Goal: Task Accomplishment & Management: Use online tool/utility

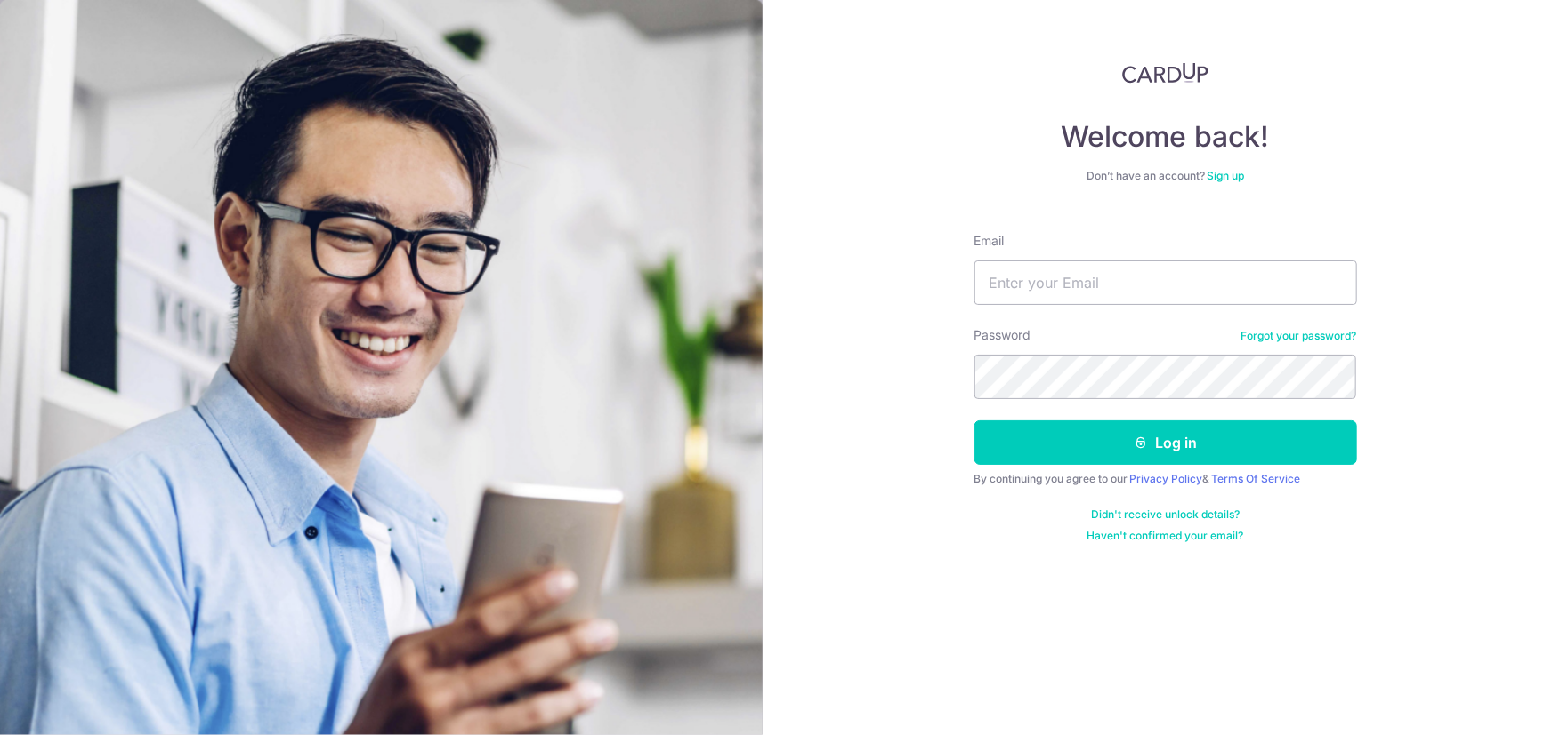
click at [1093, 258] on div "Email" at bounding box center [1165, 268] width 383 height 73
click at [1075, 272] on input "Email" at bounding box center [1165, 283] width 383 height 45
type input "[EMAIL_ADDRESS][DOMAIN_NAME]"
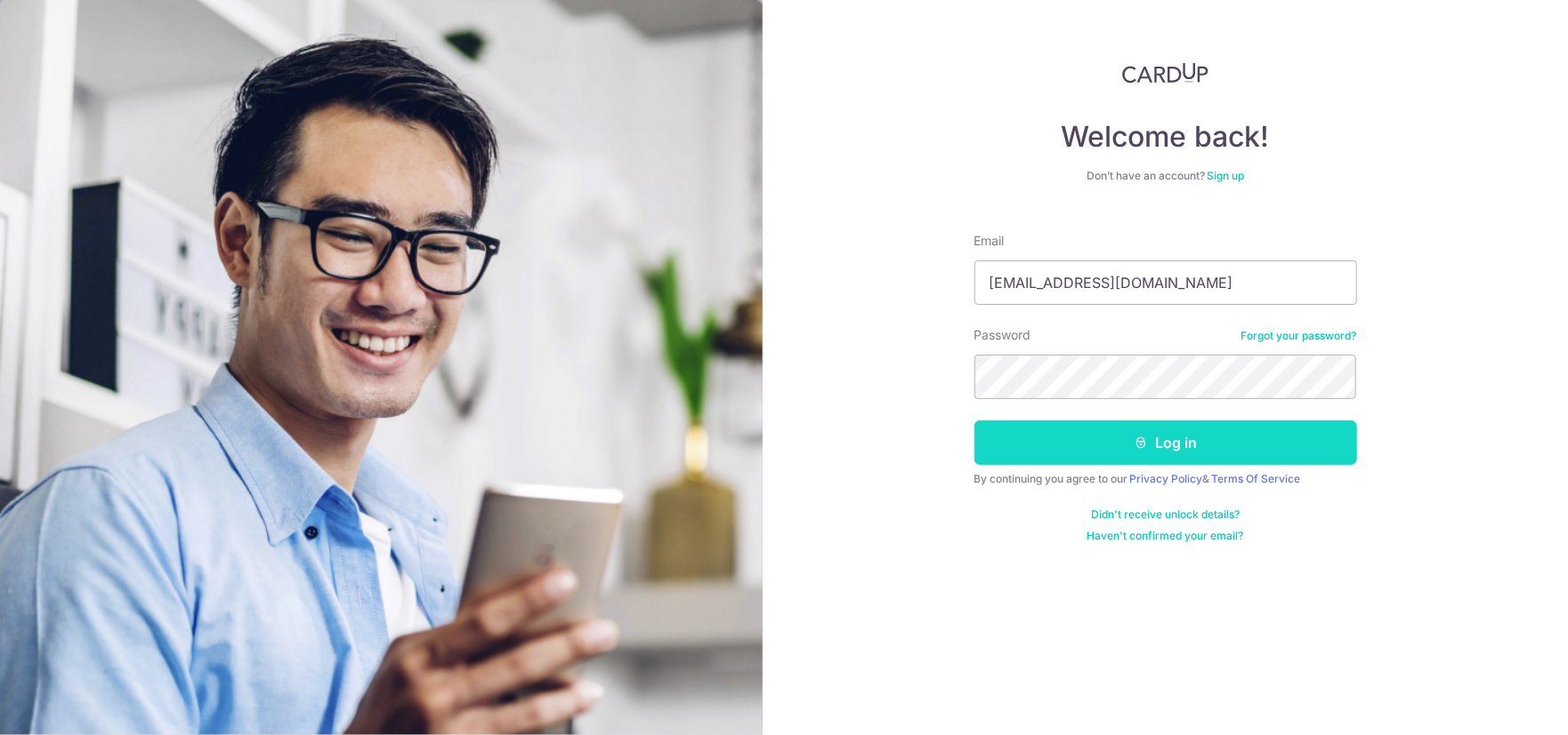
click at [1306, 452] on button "Log in" at bounding box center [1165, 443] width 383 height 45
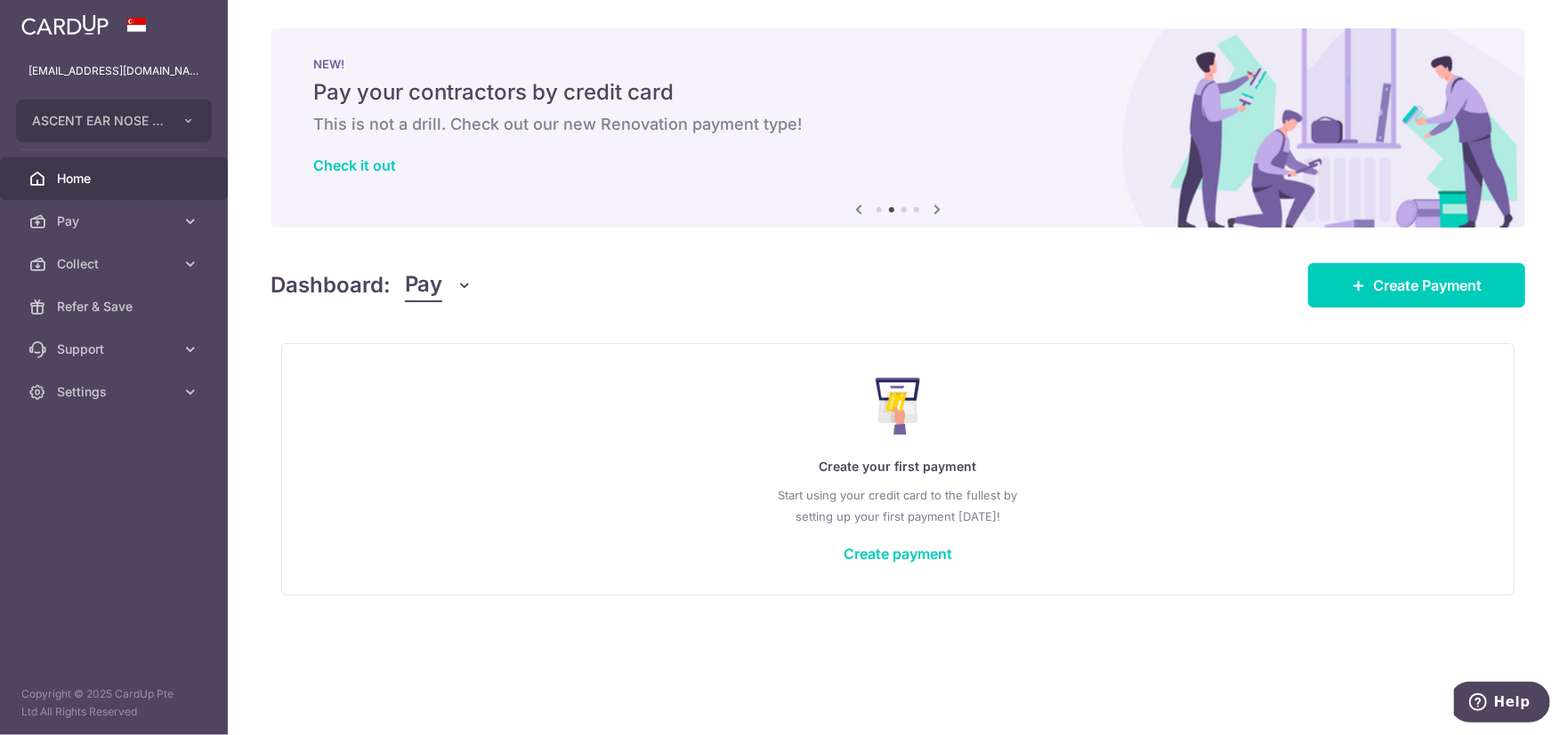
click at [923, 334] on div "× Pause Schedule Pause all future payments in this series Pause just this one p…" at bounding box center [898, 367] width 1340 height 735
click at [129, 264] on span "Collect" at bounding box center [115, 264] width 118 height 18
click at [126, 394] on span "Payment Requests" at bounding box center [115, 392] width 118 height 18
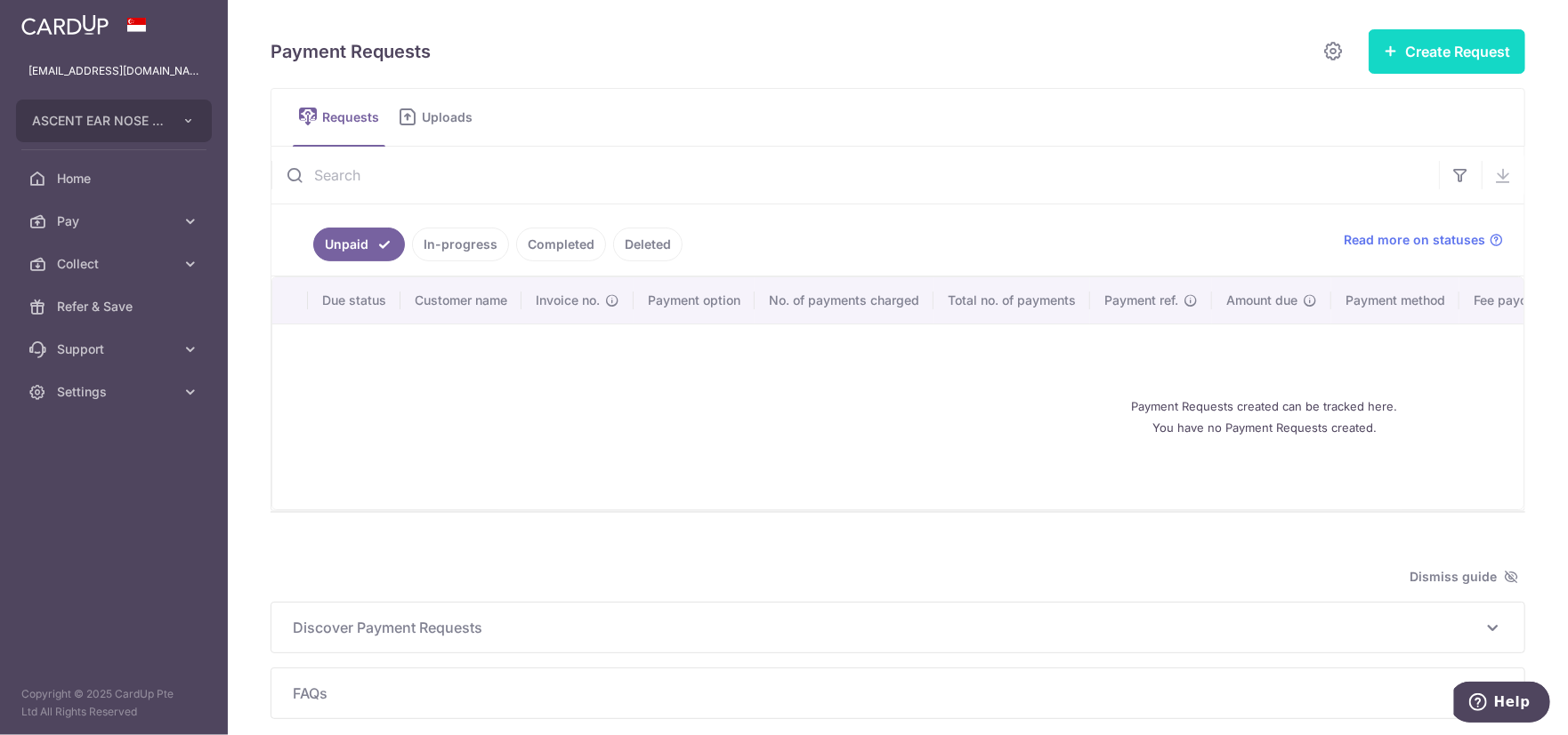
click at [1449, 59] on button "Create Request" at bounding box center [1446, 52] width 157 height 45
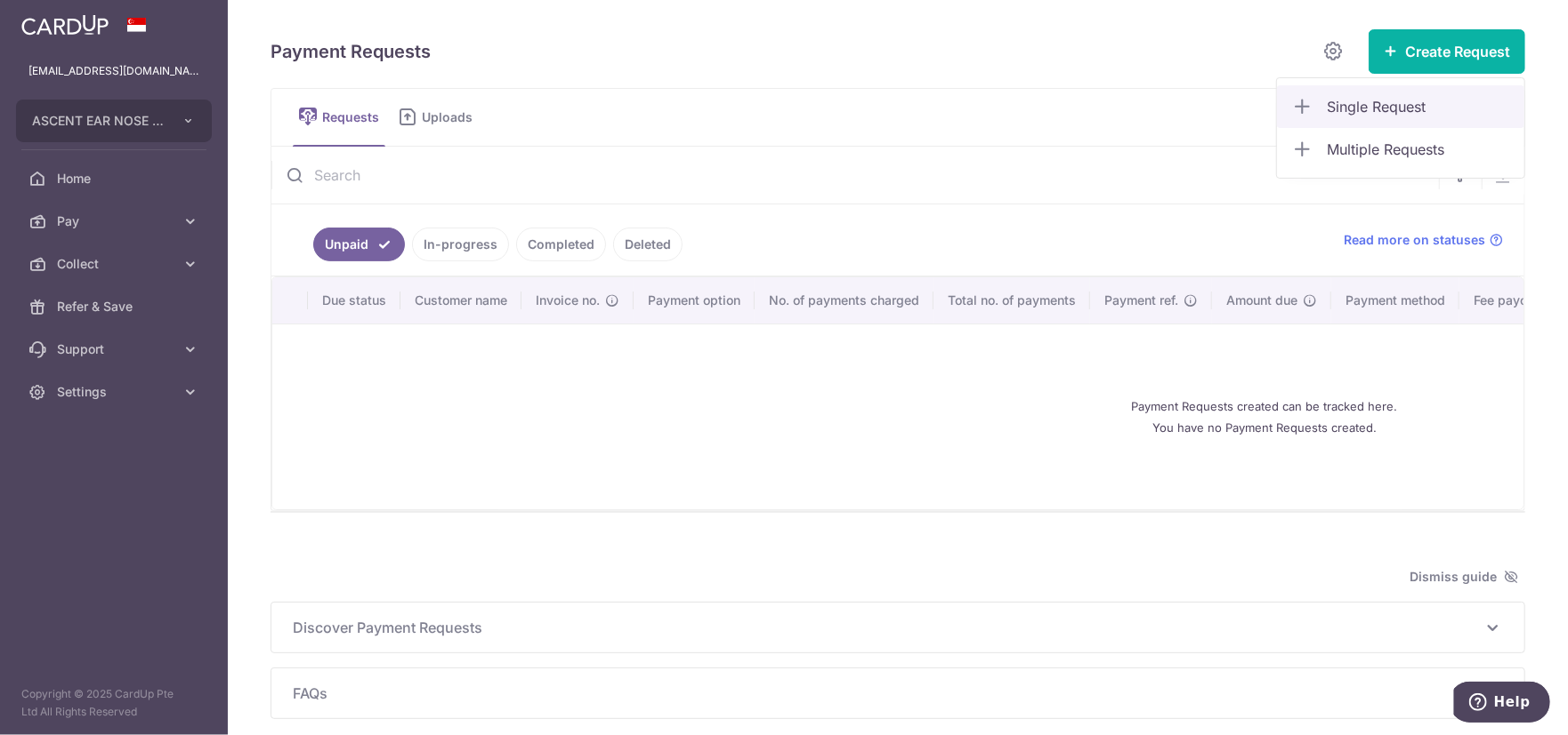
click at [1443, 109] on span "Single Request" at bounding box center [1418, 107] width 183 height 21
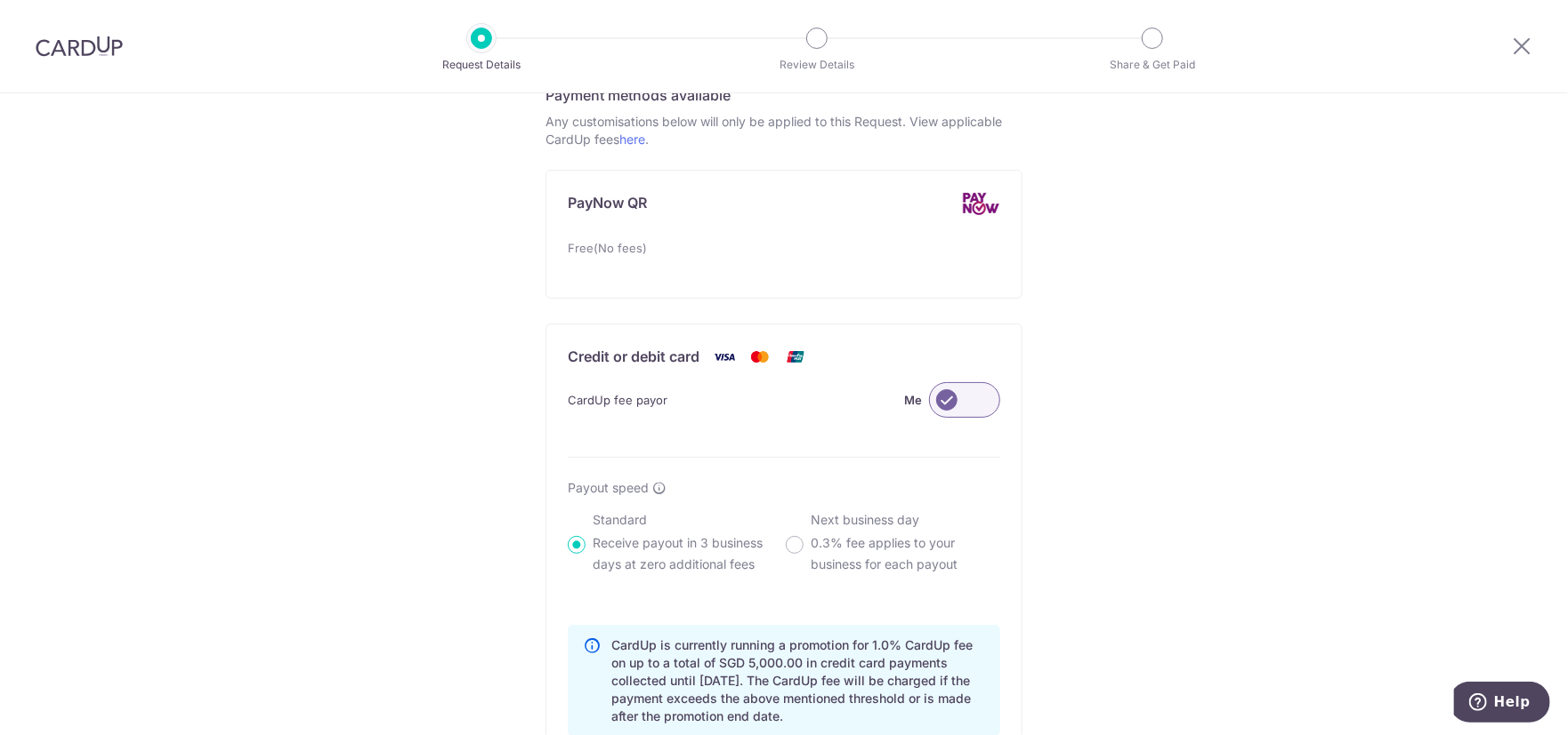
scroll to position [1245, 0]
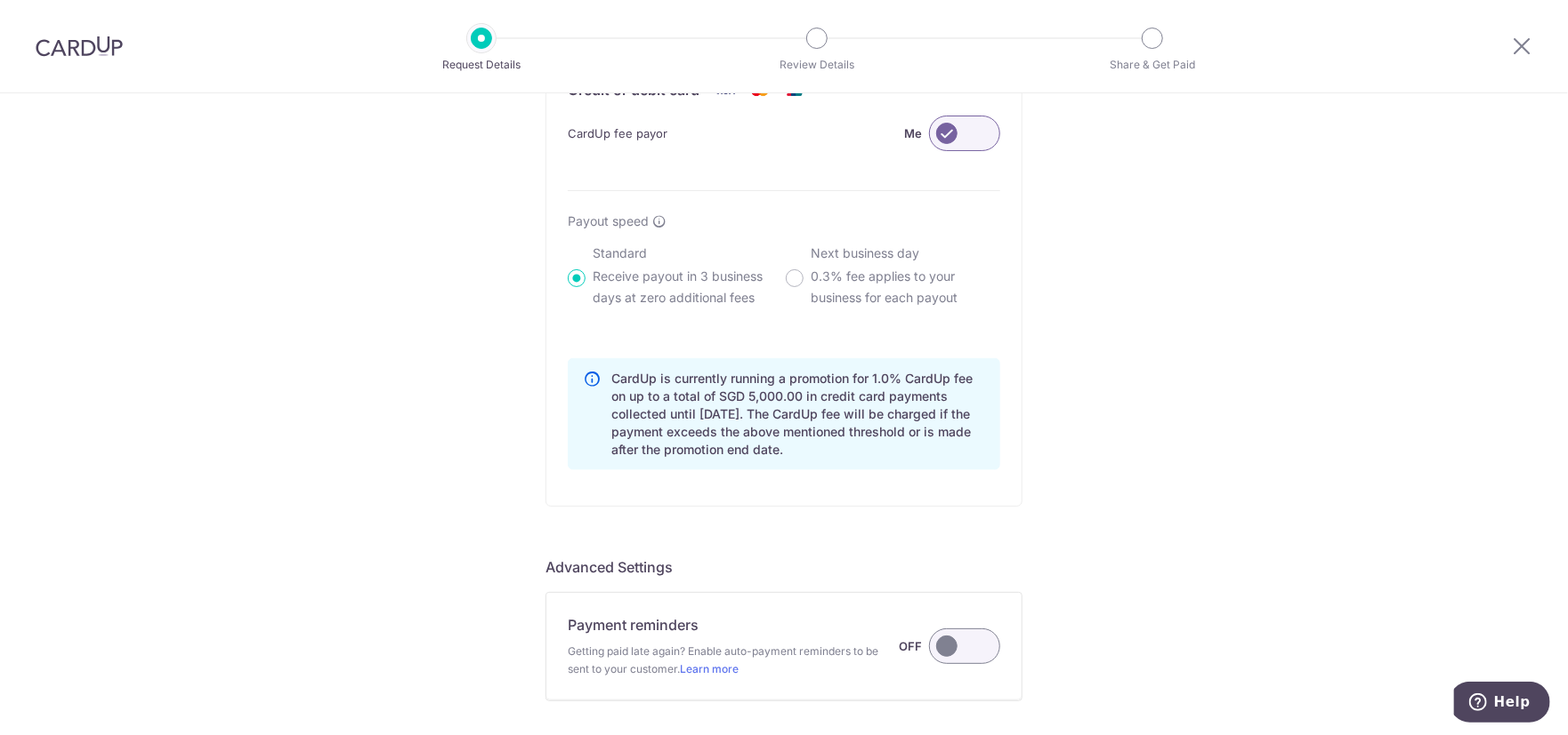
click at [958, 655] on label at bounding box center [964, 646] width 71 height 36
click at [0, 0] on input "Payment reminders Getting paid late again? Enable auto-payment reminders to be …" at bounding box center [0, 0] width 0 height 0
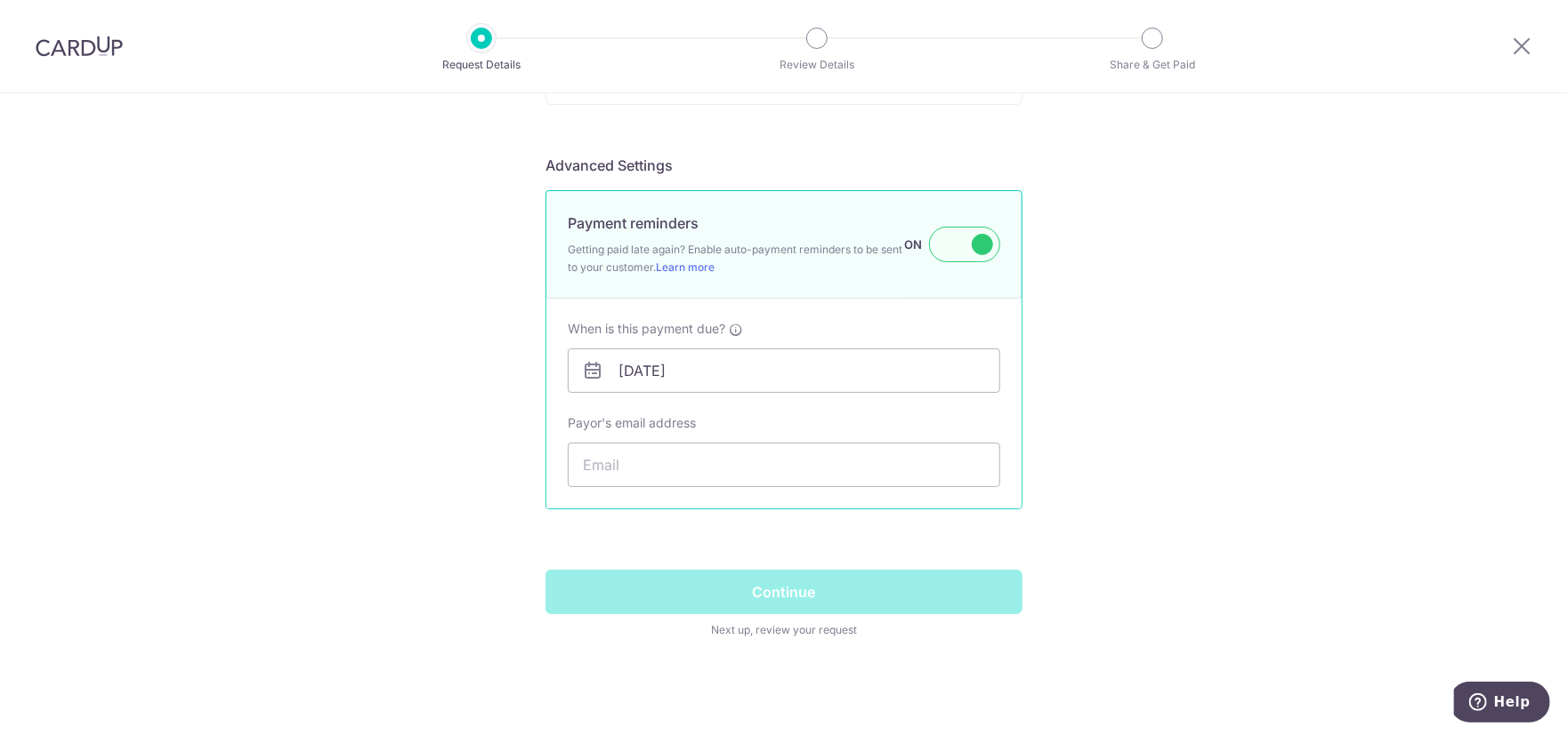
scroll to position [1654, 0]
